Goal: Task Accomplishment & Management: Manage account settings

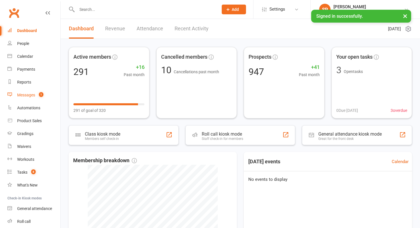
click at [37, 94] on count-badge "1" at bounding box center [39, 95] width 7 height 5
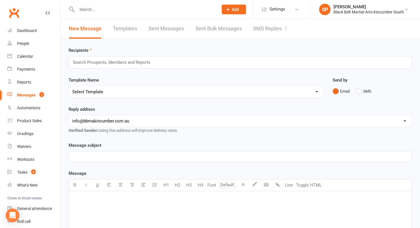
click at [228, 30] on link "Sent Bulk Messages" at bounding box center [219, 29] width 46 height 20
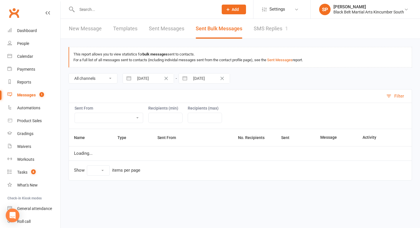
select select "10"
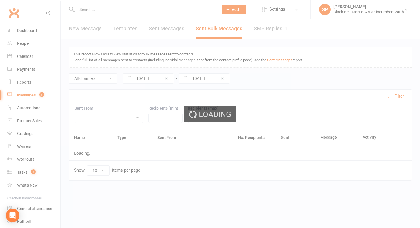
click at [283, 26] on div "Loading" at bounding box center [210, 114] width 420 height 228
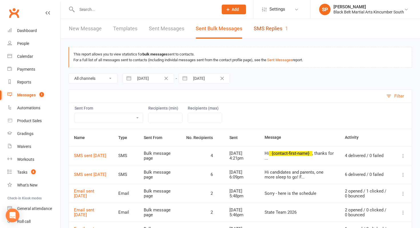
click at [281, 31] on link "SMS Replies 1" at bounding box center [271, 29] width 34 height 20
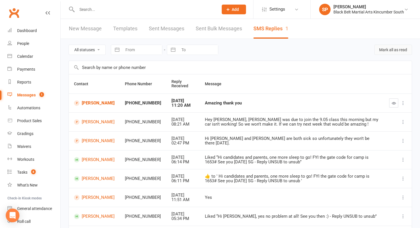
click at [382, 47] on button "Mark all as read" at bounding box center [394, 50] width 38 height 10
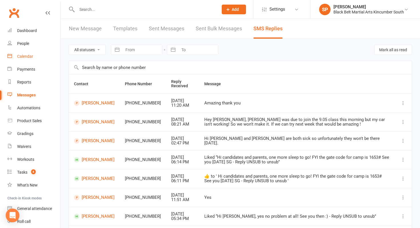
click at [38, 59] on link "Calendar" at bounding box center [33, 56] width 53 height 13
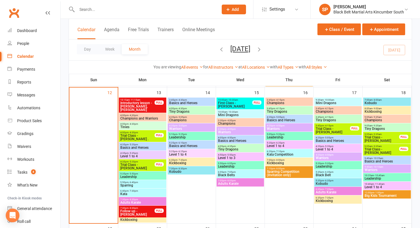
scroll to position [217, 0]
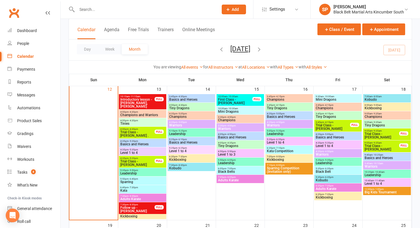
click at [130, 144] on span "Basics and Heroes" at bounding box center [142, 143] width 45 height 3
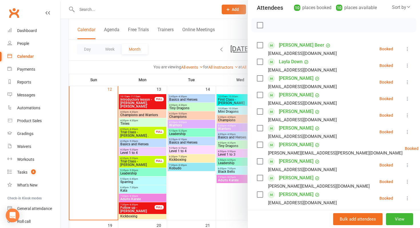
scroll to position [120, 0]
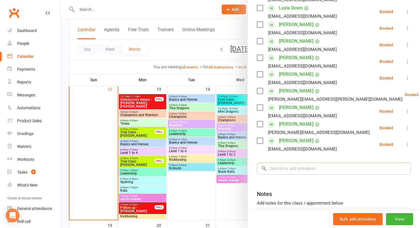
click at [305, 168] on input "search" at bounding box center [334, 168] width 154 height 12
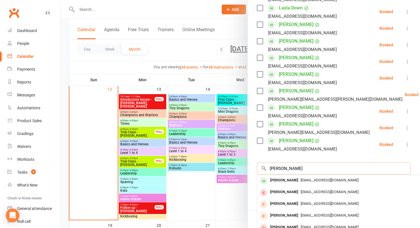
type input "[PERSON_NAME]"
click at [301, 178] on span "[EMAIL_ADDRESS][DOMAIN_NAME]" at bounding box center [330, 180] width 58 height 4
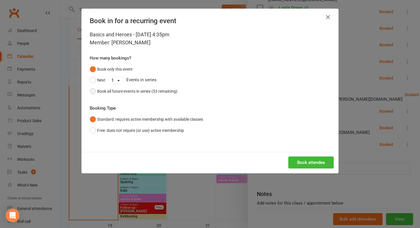
click at [167, 96] on button "Book all future events in series (53 remaining)" at bounding box center [134, 91] width 88 height 11
click at [319, 167] on button "Book attendee" at bounding box center [311, 162] width 45 height 12
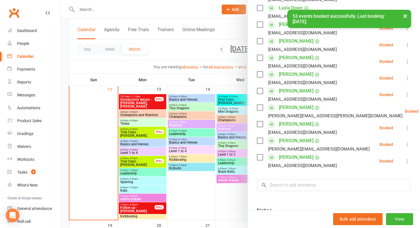
click at [214, 192] on div at bounding box center [241, 114] width 360 height 228
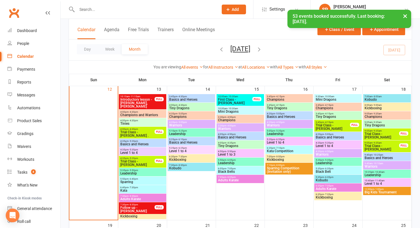
click at [287, 113] on span "4:20pm - 5:05pm" at bounding box center [289, 113] width 45 height 3
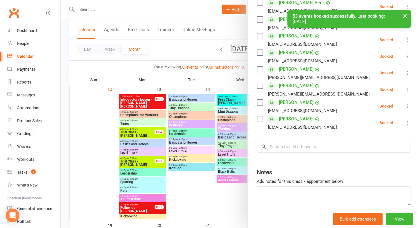
scroll to position [132, 0]
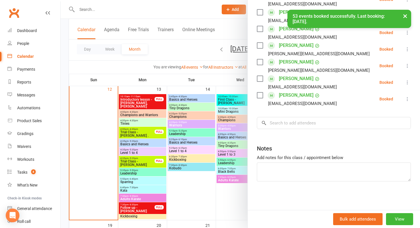
click at [287, 130] on div "Class kiosk mode Roll call 4:20 PM - 5:05 PM, [DATE] with [PERSON_NAME], [PERSO…" at bounding box center [334, 50] width 172 height 317
click at [292, 121] on input "search" at bounding box center [334, 123] width 154 height 12
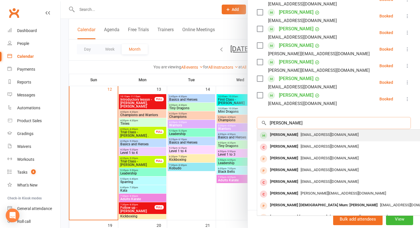
type input "[PERSON_NAME]"
click at [289, 132] on div "[PERSON_NAME]" at bounding box center [284, 135] width 33 height 8
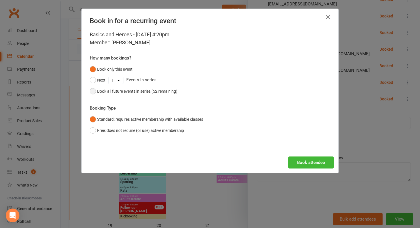
click at [154, 90] on div "Book all future events in series (52 remaining)" at bounding box center [137, 91] width 80 height 6
click at [301, 162] on button "Book attendee" at bounding box center [311, 162] width 45 height 12
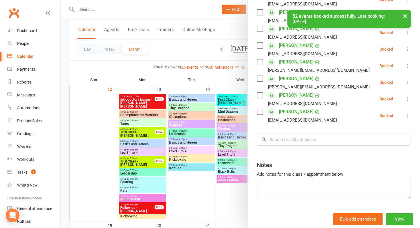
click at [142, 124] on div at bounding box center [241, 114] width 360 height 228
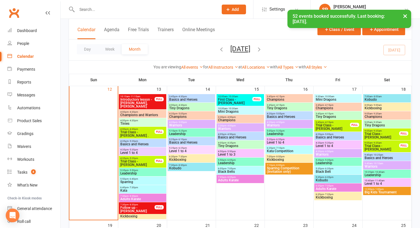
click at [136, 151] on span "Level 1 to 4" at bounding box center [142, 152] width 45 height 3
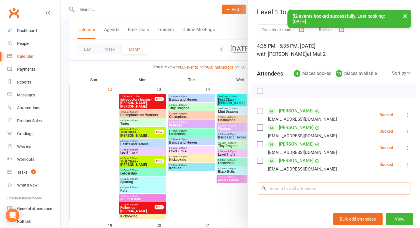
click at [299, 184] on input "search" at bounding box center [334, 188] width 154 height 12
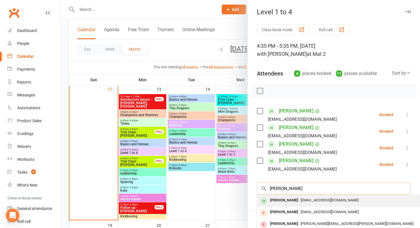
type input "[PERSON_NAME]"
click at [301, 199] on span "[EMAIL_ADDRESS][DOMAIN_NAME]" at bounding box center [330, 200] width 58 height 4
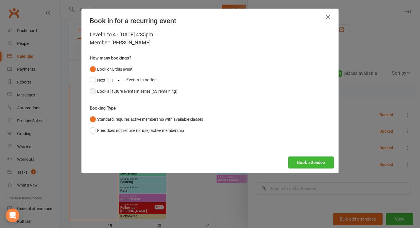
click at [150, 90] on div "Book all future events in series (53 remaining)" at bounding box center [137, 91] width 80 height 6
click at [314, 162] on button "Book attendee" at bounding box center [311, 162] width 45 height 12
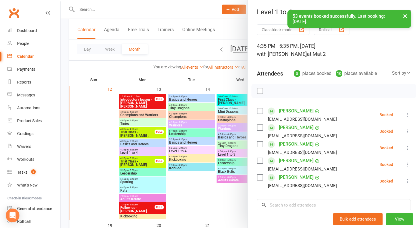
click at [203, 199] on div at bounding box center [241, 114] width 360 height 228
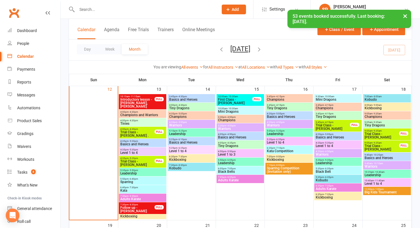
click at [287, 143] on span "Level 1 to 4" at bounding box center [289, 142] width 45 height 3
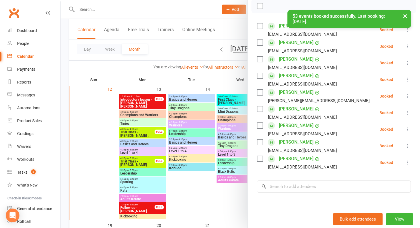
scroll to position [94, 0]
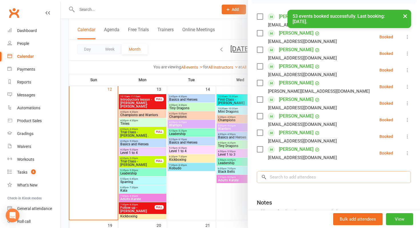
click at [286, 182] on input "search" at bounding box center [334, 177] width 154 height 12
click at [289, 178] on input "search" at bounding box center [334, 177] width 154 height 12
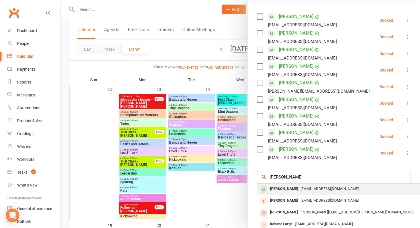
type input "[PERSON_NAME]"
click at [289, 189] on div "[PERSON_NAME]" at bounding box center [284, 189] width 33 height 8
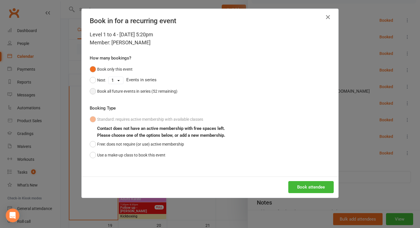
click at [139, 92] on div "Book all future events in series (52 remaining)" at bounding box center [137, 91] width 80 height 6
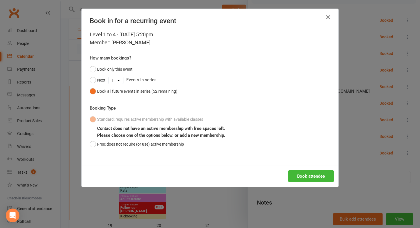
click at [328, 17] on icon "button" at bounding box center [328, 17] width 7 height 7
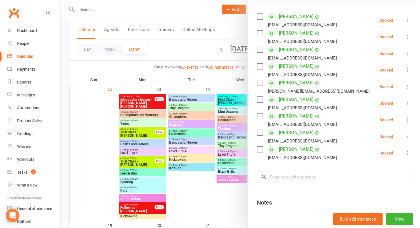
click at [215, 109] on div at bounding box center [241, 114] width 360 height 228
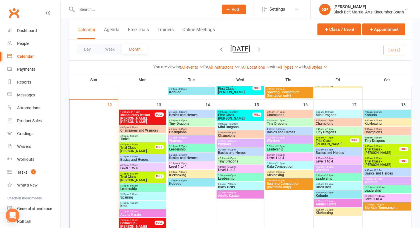
scroll to position [197, 0]
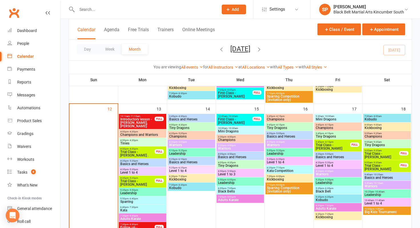
click at [180, 169] on span "Level 1 to 4" at bounding box center [191, 170] width 45 height 3
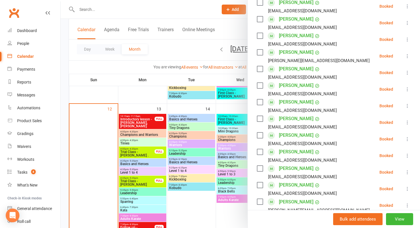
scroll to position [159, 0]
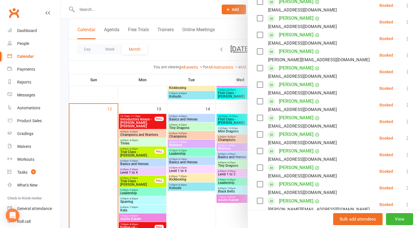
click at [408, 140] on icon at bounding box center [408, 138] width 6 height 6
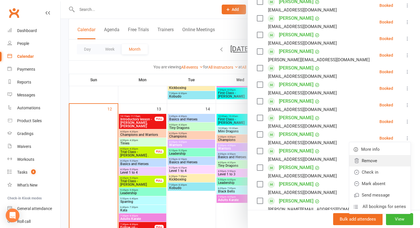
click at [368, 163] on link "Remove" at bounding box center [379, 160] width 61 height 11
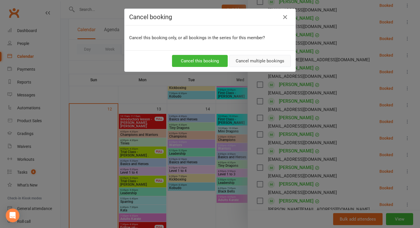
click at [261, 66] on button "Cancel multiple bookings" at bounding box center [260, 61] width 62 height 12
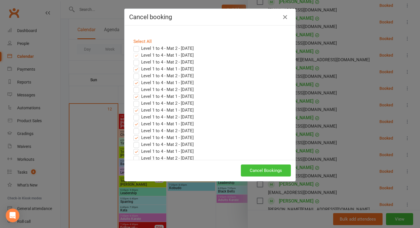
click at [264, 172] on button "Cancel Bookings" at bounding box center [266, 170] width 50 height 12
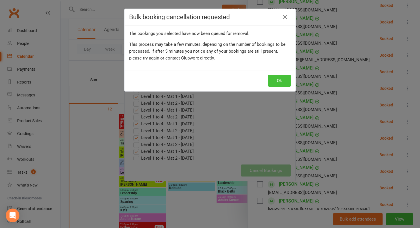
click at [282, 79] on button "Ok" at bounding box center [279, 81] width 23 height 12
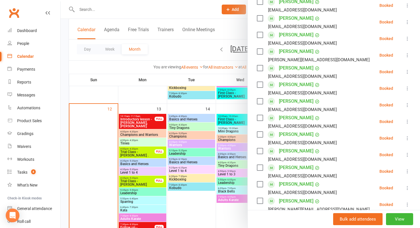
click at [217, 158] on div at bounding box center [241, 114] width 360 height 228
